Goal: Information Seeking & Learning: Learn about a topic

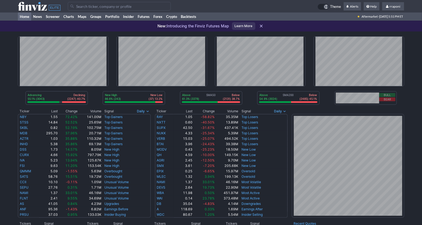
scroll to position [164, 0]
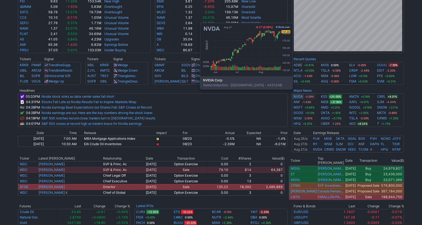
click at [300, 97] on link "NVDA" at bounding box center [298, 96] width 9 height 5
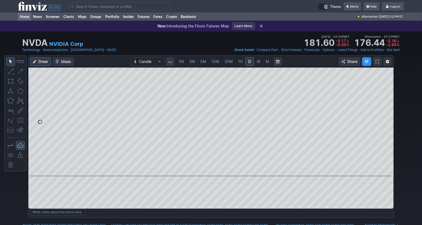
click at [25, 18] on link "Home" at bounding box center [24, 16] width 13 height 8
